Goal: Task Accomplishment & Management: Use online tool/utility

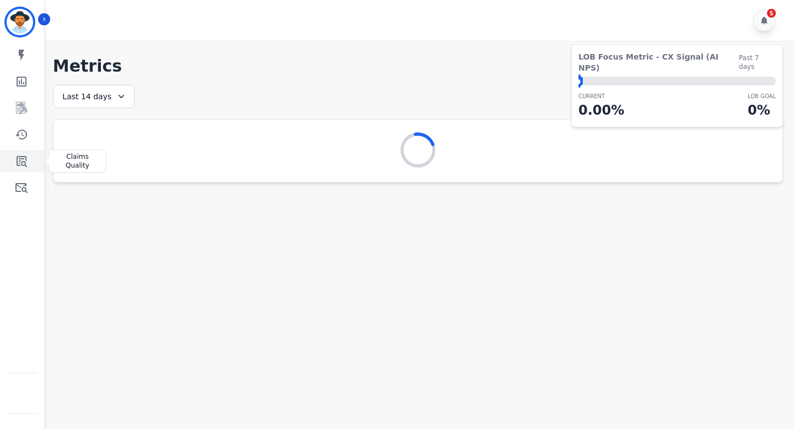
click at [16, 163] on icon "Sidebar" at bounding box center [21, 160] width 13 height 13
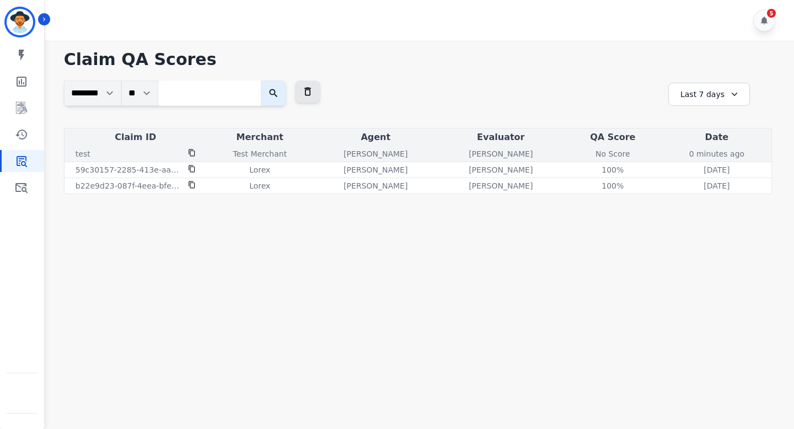
click at [588, 152] on div "No Score" at bounding box center [613, 153] width 50 height 11
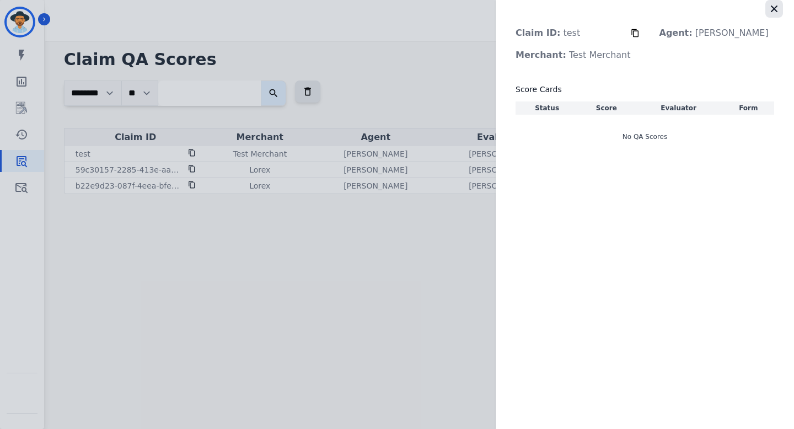
click at [777, 10] on icon "button" at bounding box center [774, 8] width 11 height 11
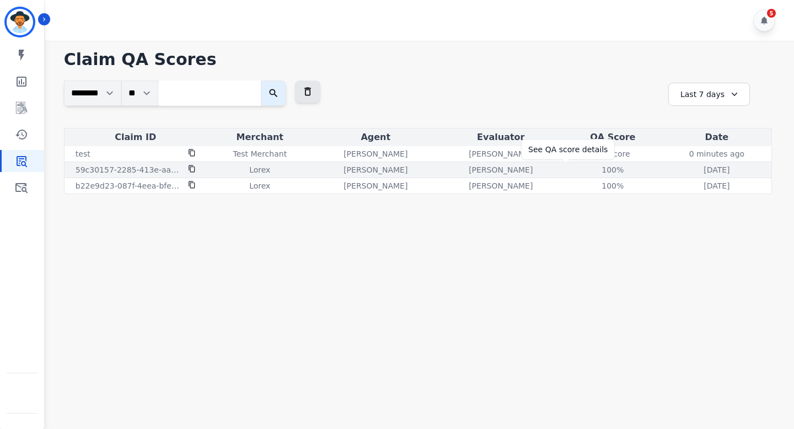
click at [588, 168] on div "100 %" at bounding box center [613, 169] width 50 height 11
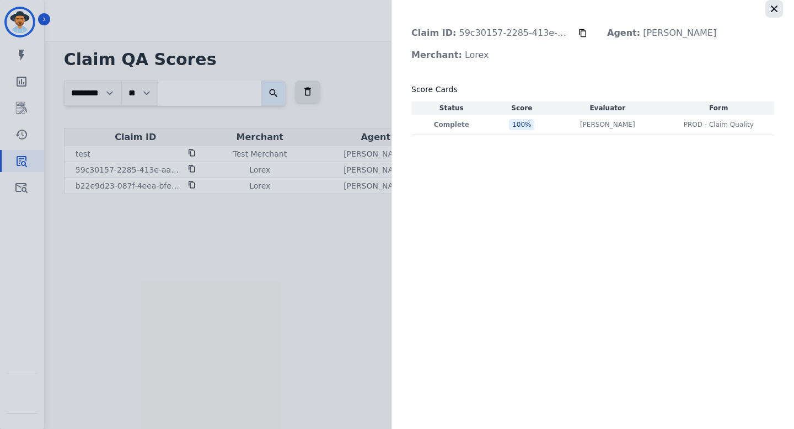
click at [773, 10] on icon "button" at bounding box center [774, 8] width 11 height 11
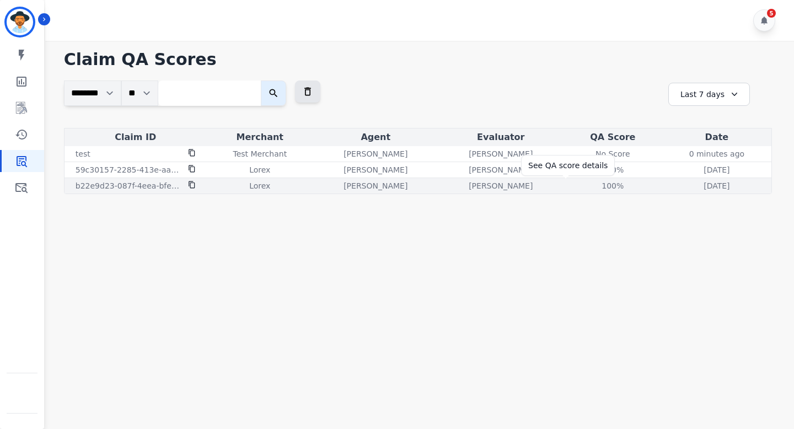
click at [588, 188] on div "100 %" at bounding box center [613, 185] width 50 height 11
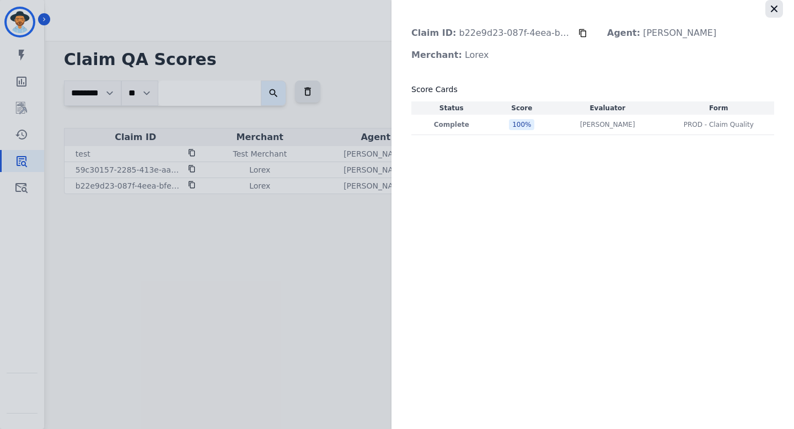
click at [772, 12] on icon "button" at bounding box center [774, 8] width 11 height 11
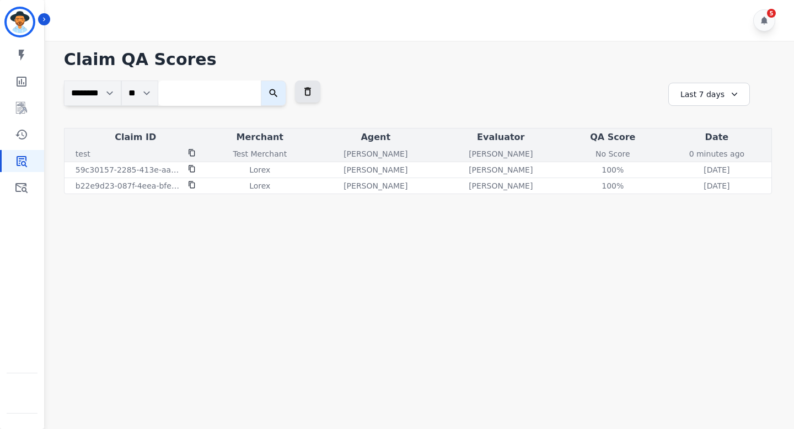
click at [588, 151] on div "No Score" at bounding box center [613, 153] width 50 height 11
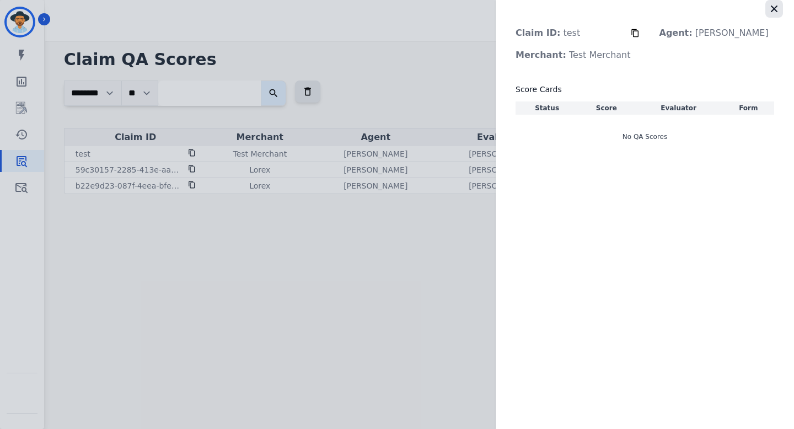
click at [776, 9] on icon "button" at bounding box center [774, 8] width 11 height 11
